Goal: Task Accomplishment & Management: Complete application form

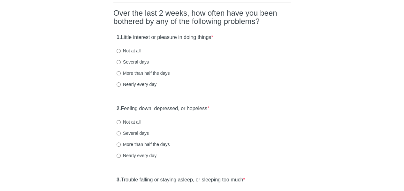
scroll to position [52, 0]
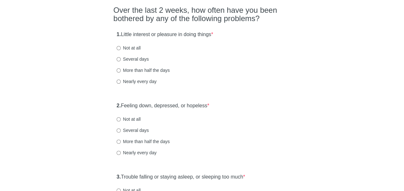
click at [135, 48] on label "Not at all" at bounding box center [129, 48] width 24 height 6
click at [121, 48] on input "Not at all" at bounding box center [119, 48] width 4 height 4
radio input "true"
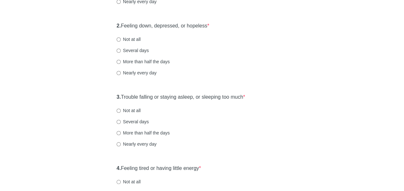
scroll to position [135, 0]
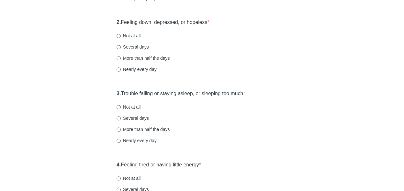
click at [127, 37] on label "Not at all" at bounding box center [129, 36] width 24 height 6
click at [121, 37] on input "Not at all" at bounding box center [119, 36] width 4 height 4
radio input "true"
click at [229, 59] on div "More than half the days" at bounding box center [202, 58] width 171 height 6
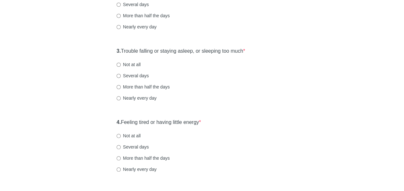
scroll to position [181, 0]
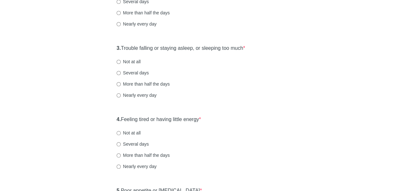
click at [134, 73] on label "Several days" at bounding box center [133, 73] width 32 height 6
click at [121, 73] on input "Several days" at bounding box center [119, 73] width 4 height 4
radio input "true"
click at [208, 73] on div "Several days" at bounding box center [202, 73] width 171 height 6
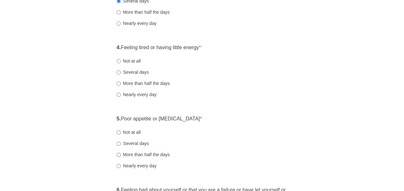
scroll to position [255, 0]
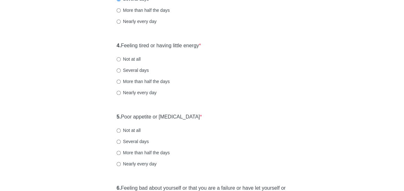
click at [123, 70] on label "Several days" at bounding box center [133, 70] width 32 height 6
click at [121, 70] on input "Several days" at bounding box center [119, 70] width 4 height 4
radio input "true"
click at [263, 81] on div "More than half the days" at bounding box center [202, 81] width 171 height 6
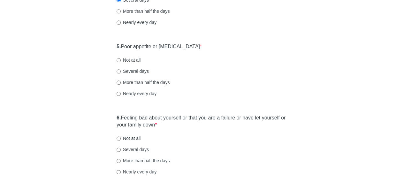
scroll to position [327, 0]
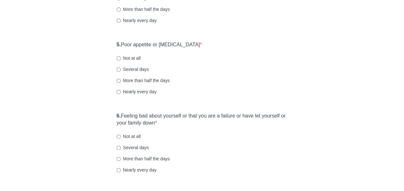
click at [127, 57] on label "Not at all" at bounding box center [129, 58] width 24 height 6
click at [121, 57] on input "Not at all" at bounding box center [119, 58] width 4 height 4
radio input "true"
click at [239, 69] on div "Several days" at bounding box center [202, 69] width 171 height 6
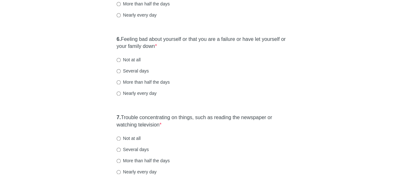
scroll to position [404, 0]
click at [122, 58] on label "Not at all" at bounding box center [129, 59] width 24 height 6
click at [121, 58] on input "Not at all" at bounding box center [119, 59] width 4 height 4
radio input "true"
click at [257, 71] on div "Several days" at bounding box center [202, 70] width 171 height 6
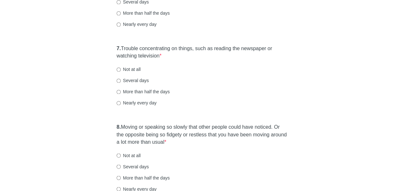
scroll to position [474, 0]
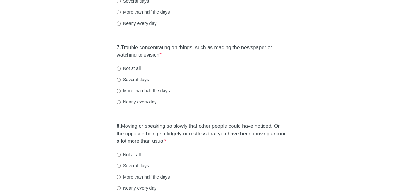
click at [144, 78] on label "Several days" at bounding box center [133, 79] width 32 height 6
click at [121, 78] on input "Several days" at bounding box center [119, 80] width 4 height 4
radio input "true"
click at [279, 79] on div "Several days" at bounding box center [202, 79] width 171 height 6
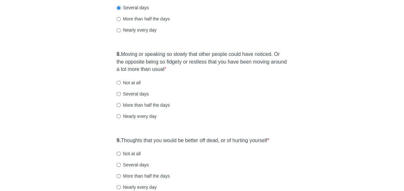
scroll to position [547, 0]
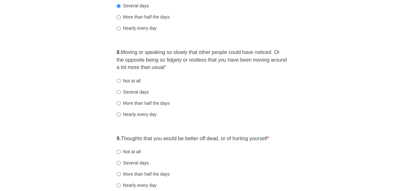
click at [136, 80] on label "Not at all" at bounding box center [129, 80] width 24 height 6
click at [121, 80] on input "Not at all" at bounding box center [119, 81] width 4 height 4
radio input "true"
click at [225, 96] on div "8. Moving or speaking so slowly that other people could have noticed. Or the op…" at bounding box center [202, 86] width 177 height 81
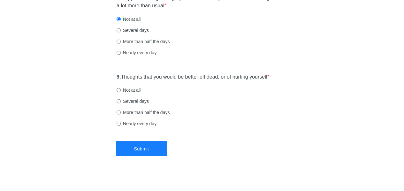
scroll to position [612, 0]
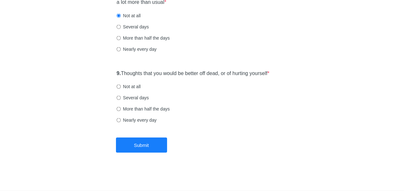
click at [133, 88] on label "Not at all" at bounding box center [129, 86] width 24 height 6
click at [121, 88] on input "Not at all" at bounding box center [119, 87] width 4 height 4
radio input "true"
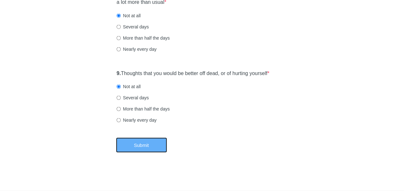
click at [141, 147] on button "Submit" at bounding box center [141, 145] width 51 height 15
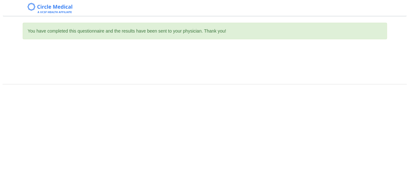
scroll to position [0, 0]
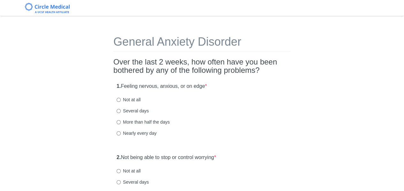
click at [136, 110] on label "Several days" at bounding box center [133, 111] width 32 height 6
click at [121, 110] on input "Several days" at bounding box center [119, 111] width 4 height 4
radio input "true"
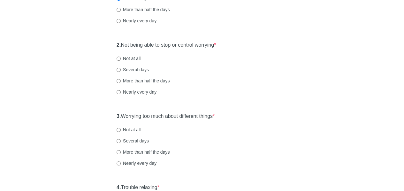
scroll to position [114, 0]
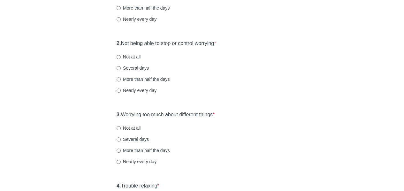
click at [132, 58] on label "Not at all" at bounding box center [129, 57] width 24 height 6
click at [121, 58] on input "Not at all" at bounding box center [119, 57] width 4 height 4
radio input "true"
click at [264, 75] on div "2. Not being able to stop or control worrying * Not at all Several days More th…" at bounding box center [202, 70] width 177 height 67
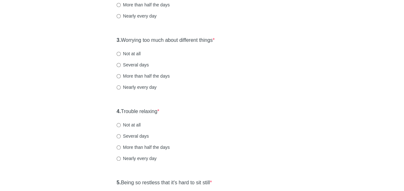
scroll to position [193, 0]
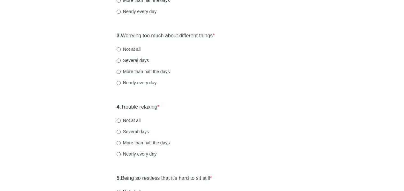
drag, startPoint x: 137, startPoint y: 49, endPoint x: 123, endPoint y: 48, distance: 13.8
click at [123, 48] on label "Not at all" at bounding box center [129, 49] width 24 height 6
click at [121, 48] on input "Not at all" at bounding box center [119, 49] width 4 height 4
radio input "true"
click at [261, 71] on div "More than half the days" at bounding box center [202, 71] width 171 height 6
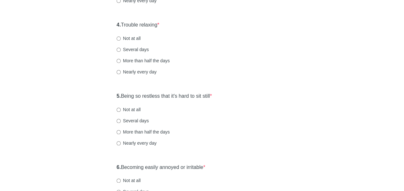
scroll to position [280, 0]
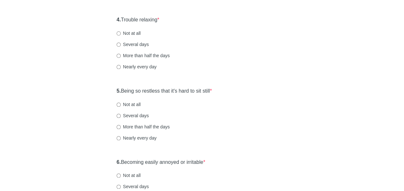
click at [135, 44] on label "Several days" at bounding box center [133, 44] width 32 height 6
click at [121, 44] on input "Several days" at bounding box center [119, 45] width 4 height 4
radio input "true"
click at [251, 68] on div "Nearly every day" at bounding box center [202, 67] width 171 height 6
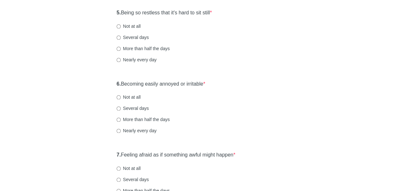
scroll to position [361, 0]
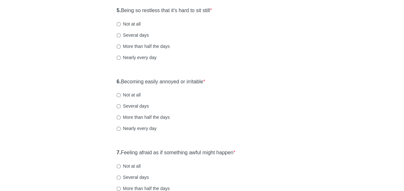
drag, startPoint x: 137, startPoint y: 23, endPoint x: 130, endPoint y: 26, distance: 7.4
drag, startPoint x: 130, startPoint y: 26, endPoint x: 126, endPoint y: 23, distance: 4.7
click at [126, 23] on label "Not at all" at bounding box center [129, 24] width 24 height 6
click at [121, 23] on input "Not at all" at bounding box center [119, 24] width 4 height 4
radio input "true"
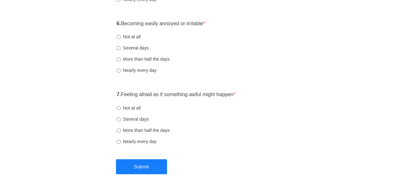
scroll to position [421, 0]
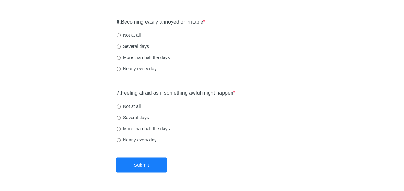
click at [123, 33] on label "Not at all" at bounding box center [129, 35] width 24 height 6
click at [121, 33] on input "Not at all" at bounding box center [119, 35] width 4 height 4
radio input "true"
click at [135, 107] on label "Not at all" at bounding box center [129, 106] width 24 height 6
click at [121, 107] on input "Not at all" at bounding box center [119, 107] width 4 height 4
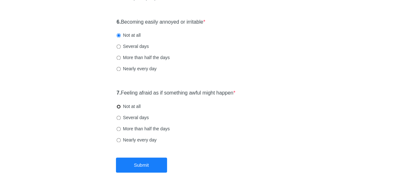
radio input "true"
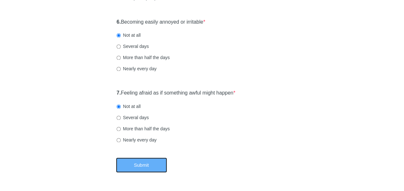
click at [141, 165] on button "Submit" at bounding box center [141, 165] width 51 height 15
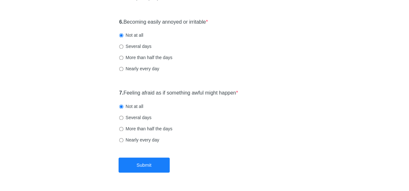
scroll to position [0, 0]
